Goal: Book appointment/travel/reservation

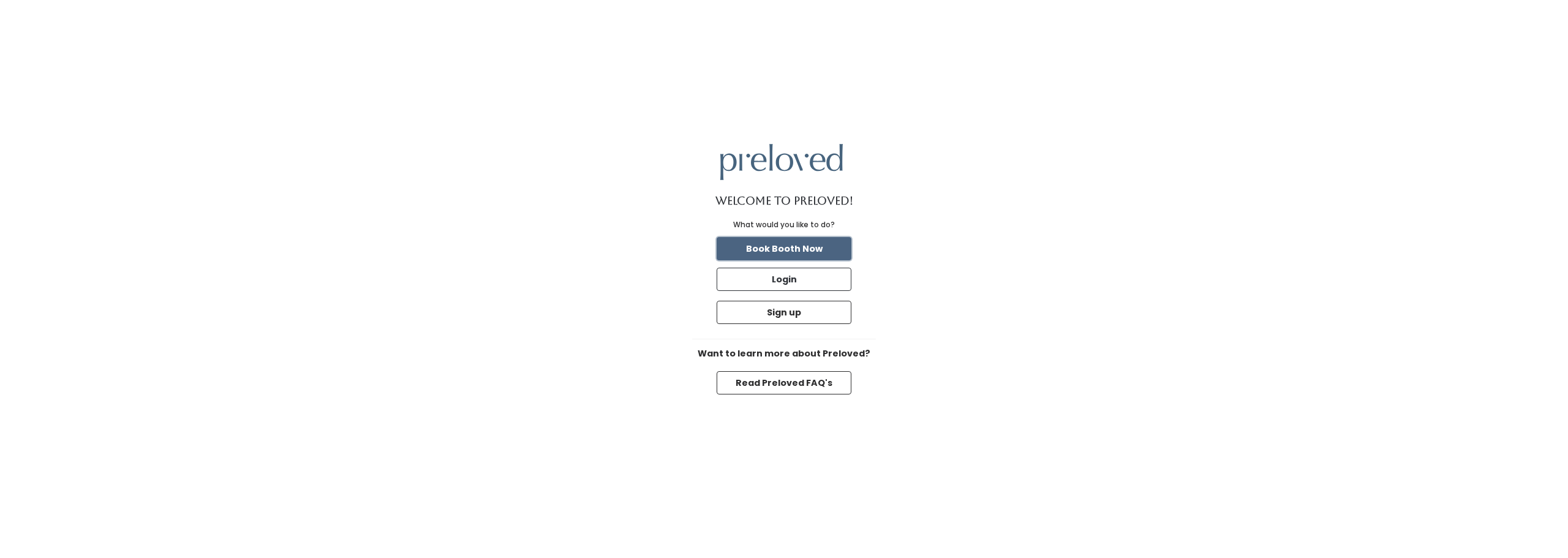
click at [798, 245] on button "Book Booth Now" at bounding box center [784, 248] width 135 height 23
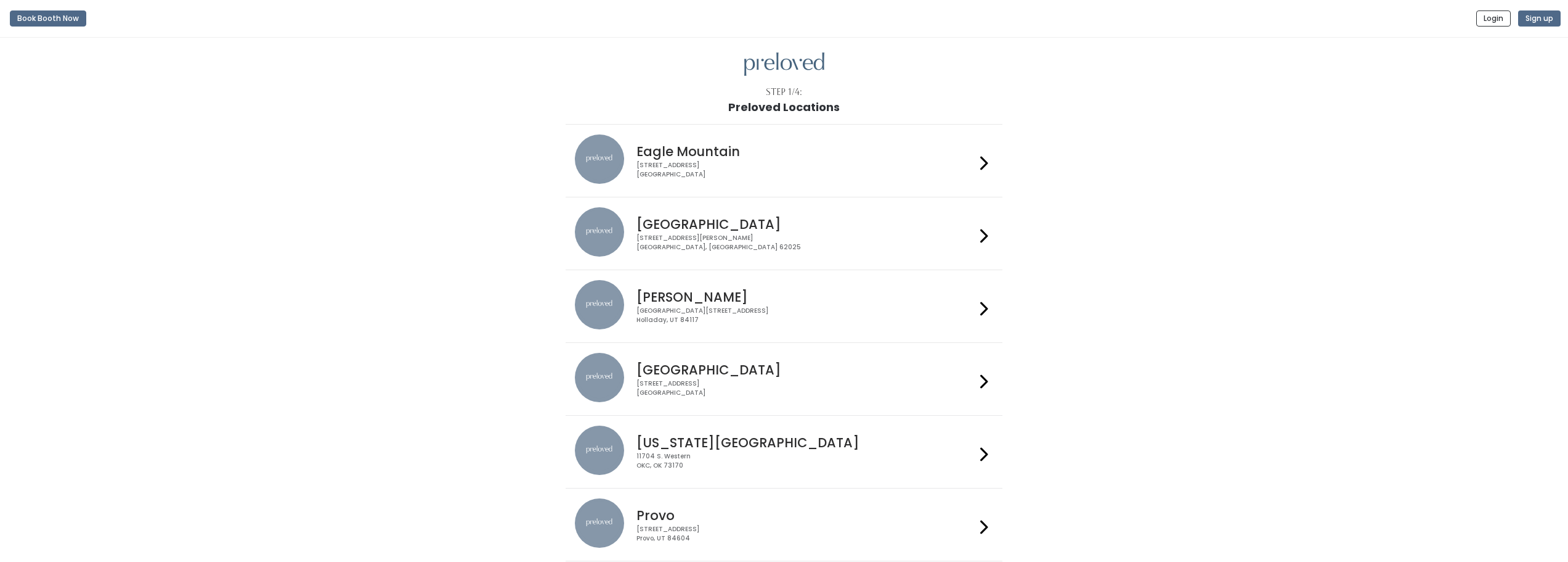
click at [730, 156] on h4 "Eagle Mountain" at bounding box center [806, 151] width 339 height 14
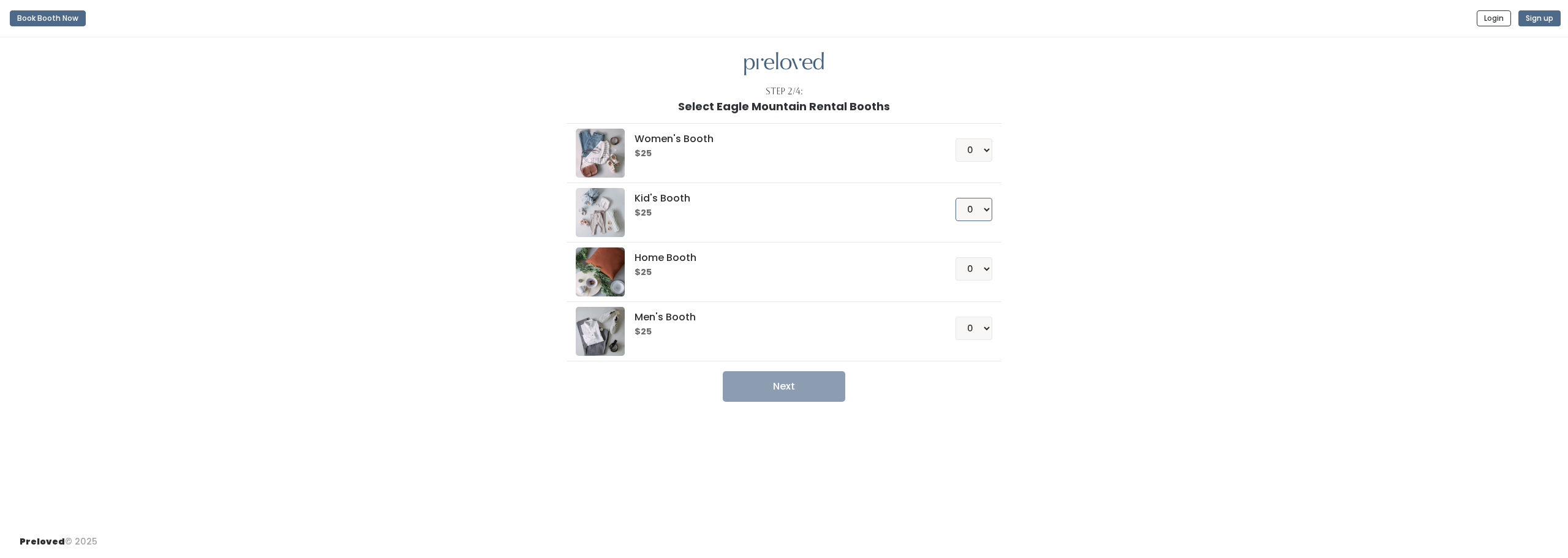
click at [975, 208] on select "0 1 2 3 4" at bounding box center [974, 209] width 37 height 23
select select "1"
click at [956, 198] on select "0 1 2 3 4" at bounding box center [974, 209] width 37 height 23
click at [808, 390] on button "Next" at bounding box center [784, 387] width 122 height 31
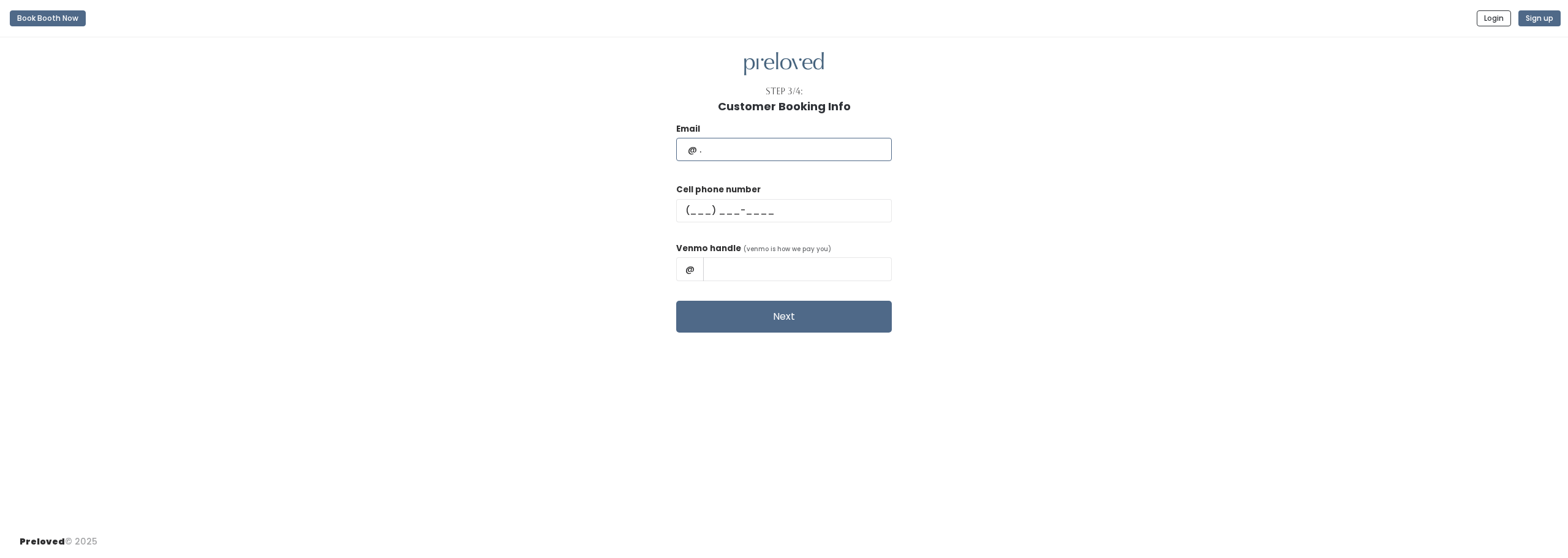
click at [712, 147] on input "text" at bounding box center [784, 149] width 216 height 23
type input "dianar217@gmail.com"
click at [636, 208] on div "Email dianar217@gmail.com Cell phone number Venmo handle (venmo is how we pay y…" at bounding box center [784, 222] width 1529 height 220
click at [725, 208] on input "text" at bounding box center [784, 210] width 216 height 23
type input "(626) 421-3740"
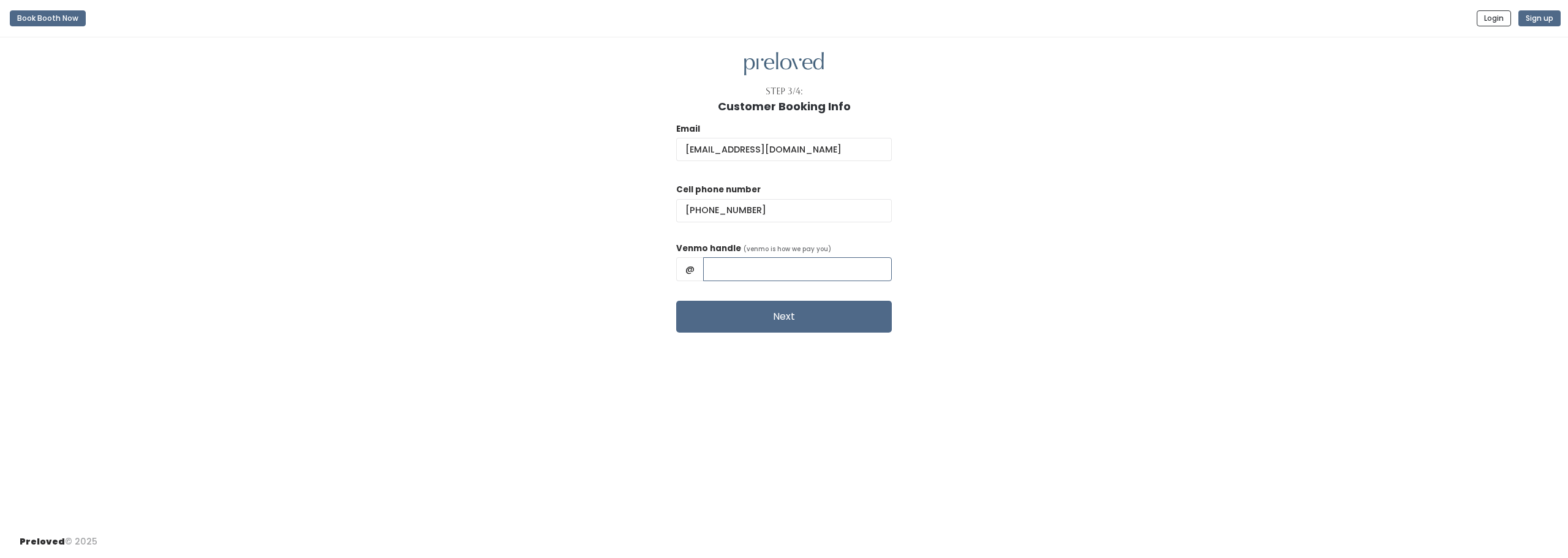
click at [805, 265] on input "text" at bounding box center [797, 268] width 189 height 23
type input "Diana-Clark-50"
click at [852, 317] on button "Next" at bounding box center [784, 316] width 216 height 32
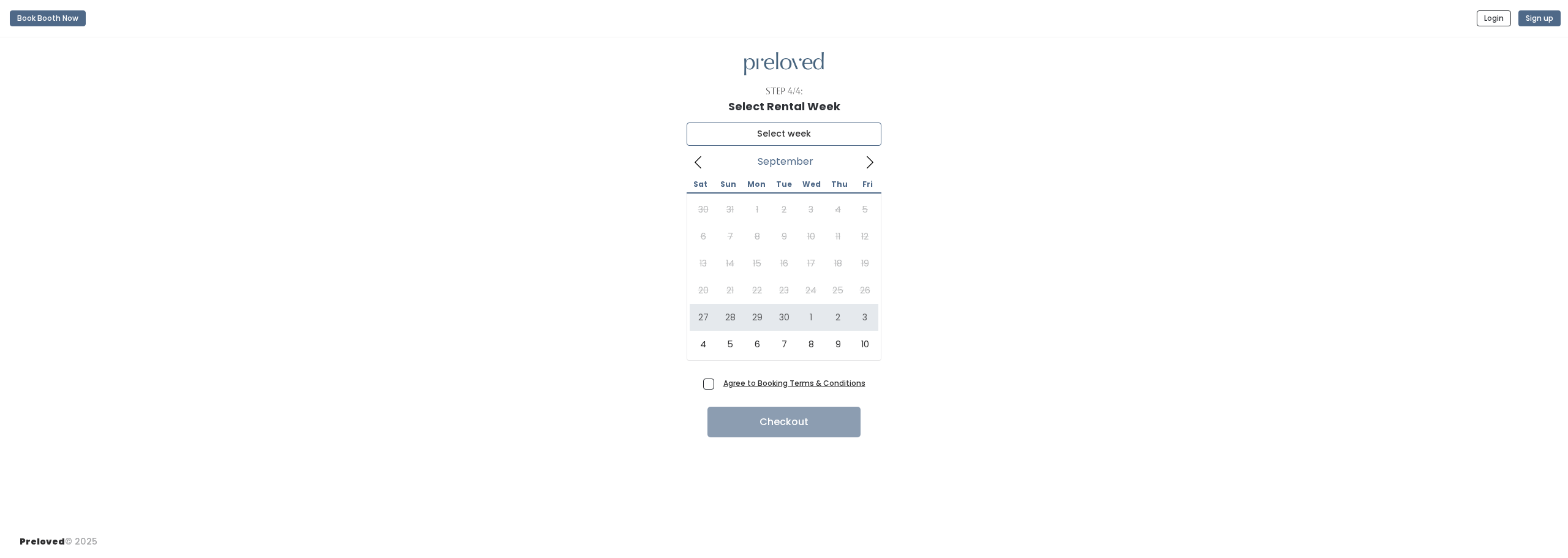
type input "September 27 to October 3"
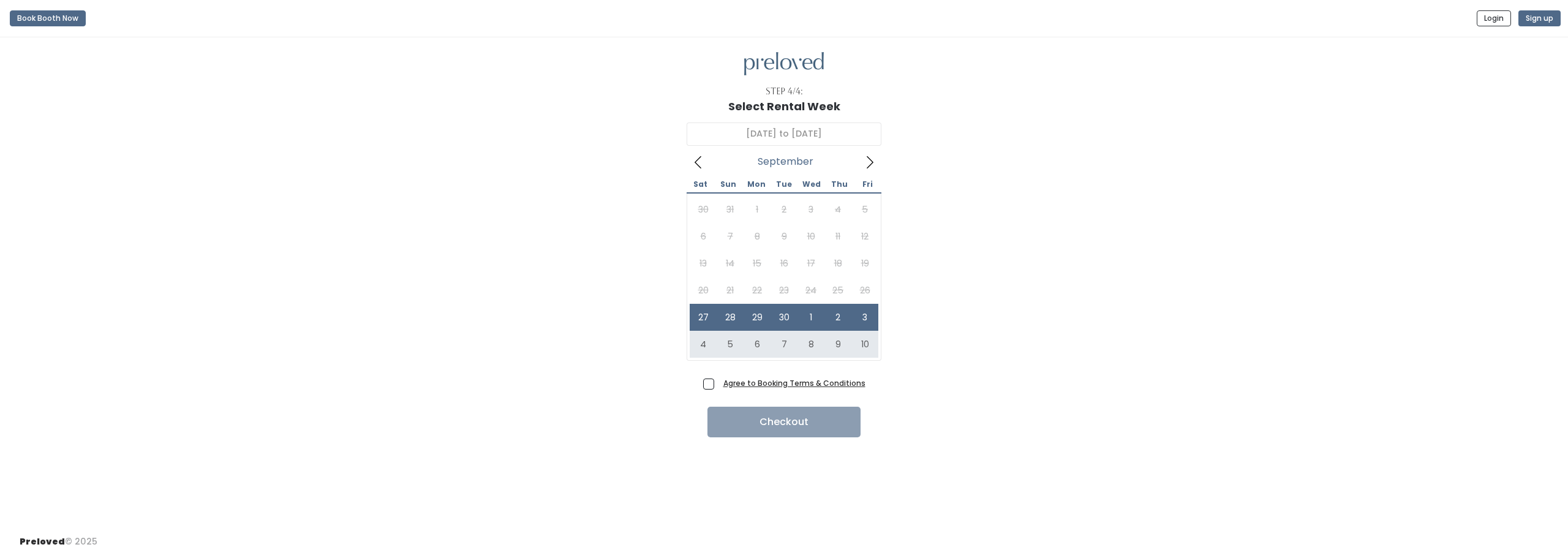
click at [718, 382] on span "Agree to Booking Terms & Conditions" at bounding box center [791, 382] width 147 height 12
click at [718, 382] on input "Agree to Booking Terms & Conditions" at bounding box center [722, 380] width 8 height 8
checkbox input "true"
type input "October 4 to October 10"
